Goal: Navigation & Orientation: Go to known website

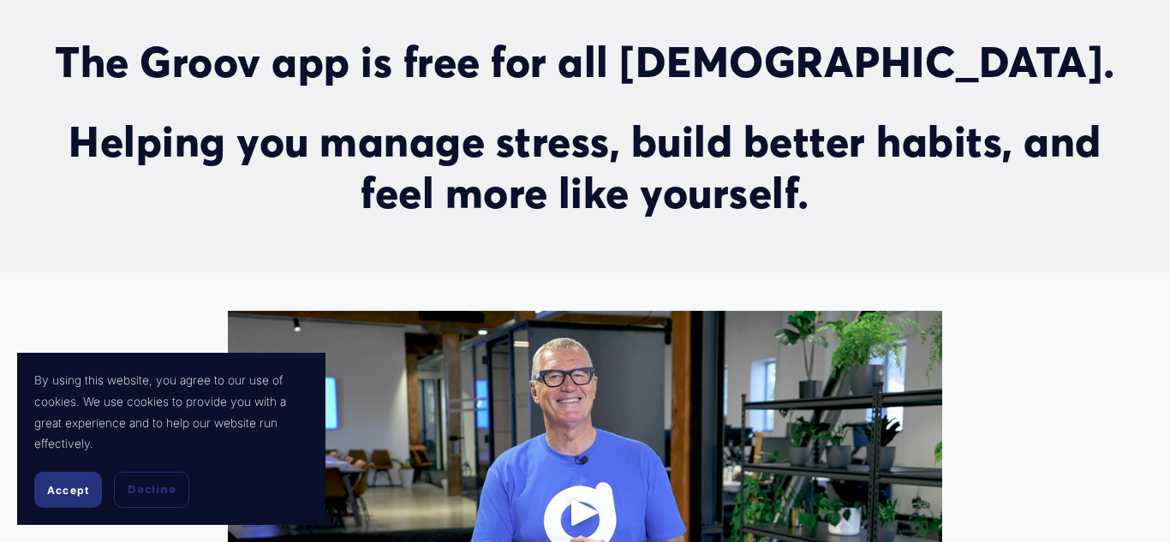
scroll to position [794, 0]
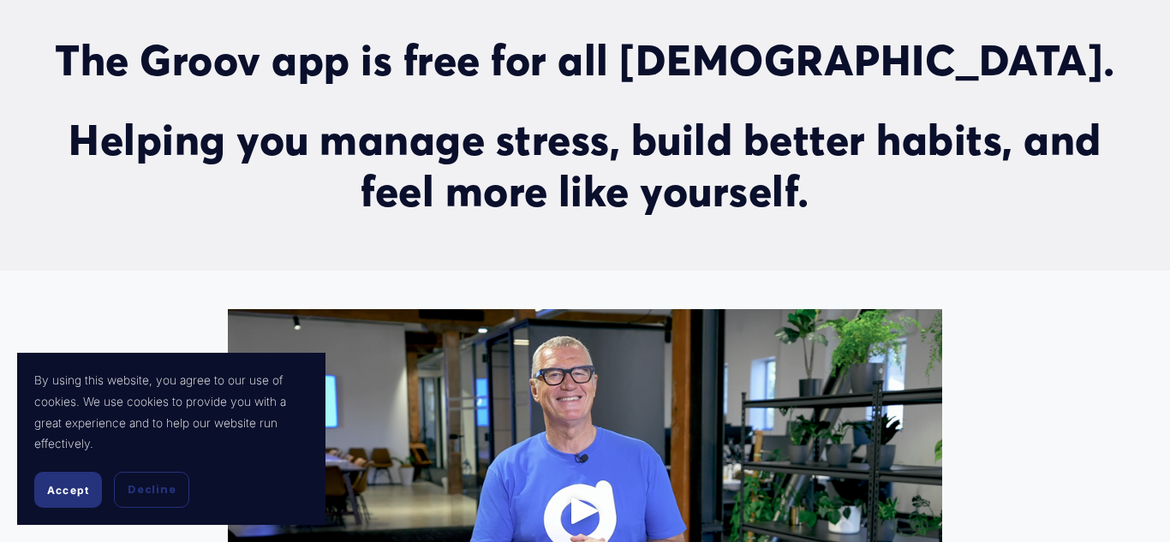
click at [52, 491] on span "Accept" at bounding box center [68, 490] width 42 height 13
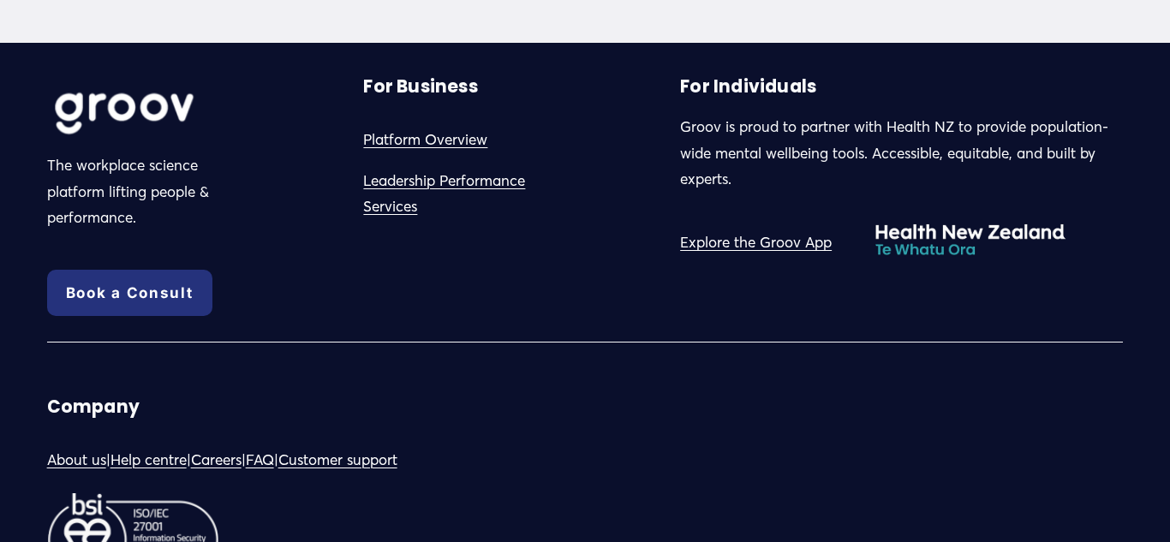
scroll to position [4532, 0]
